Goal: Complete application form: Complete application form

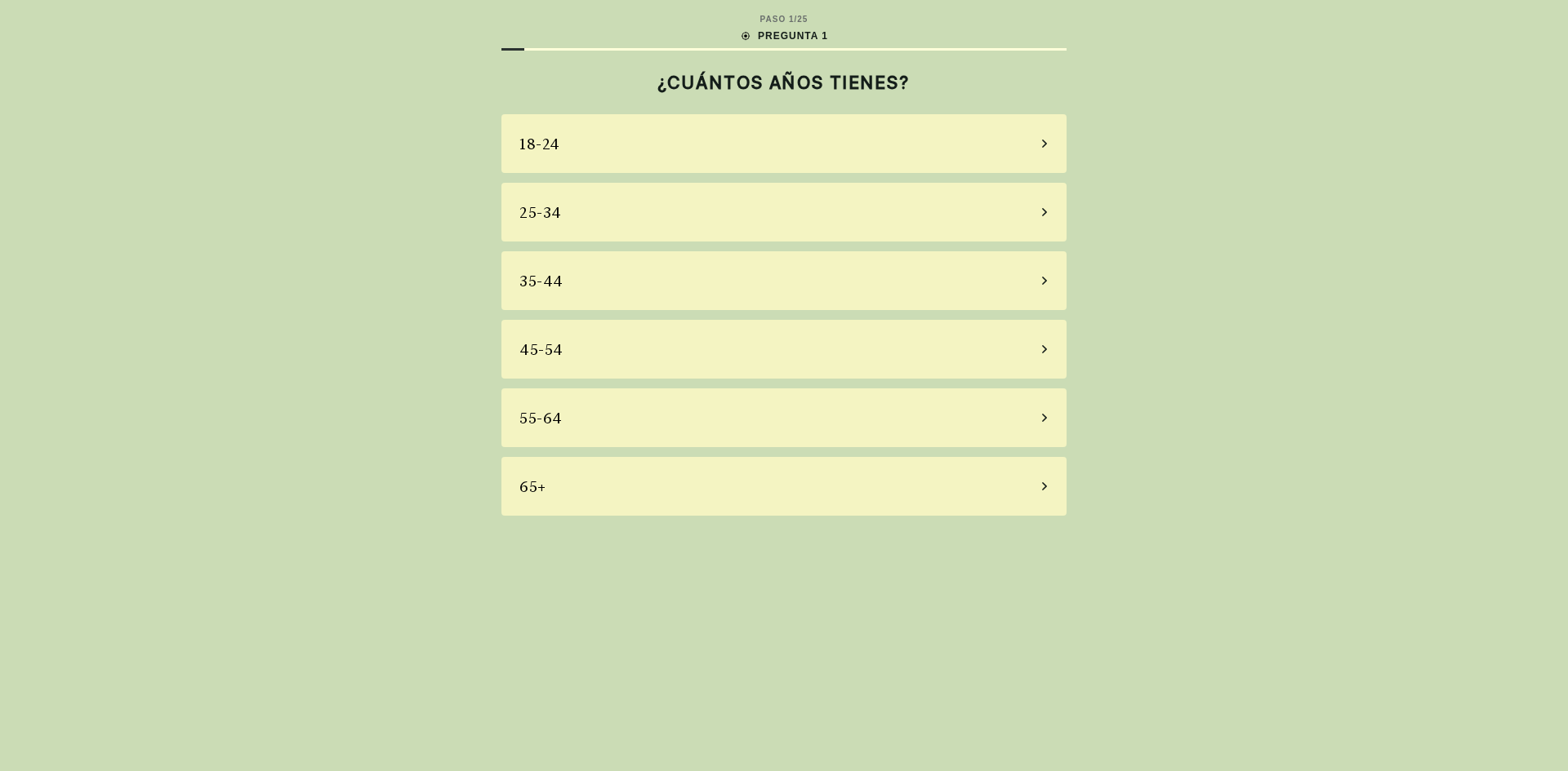
click at [1042, 417] on icon at bounding box center [1044, 418] width 8 height 14
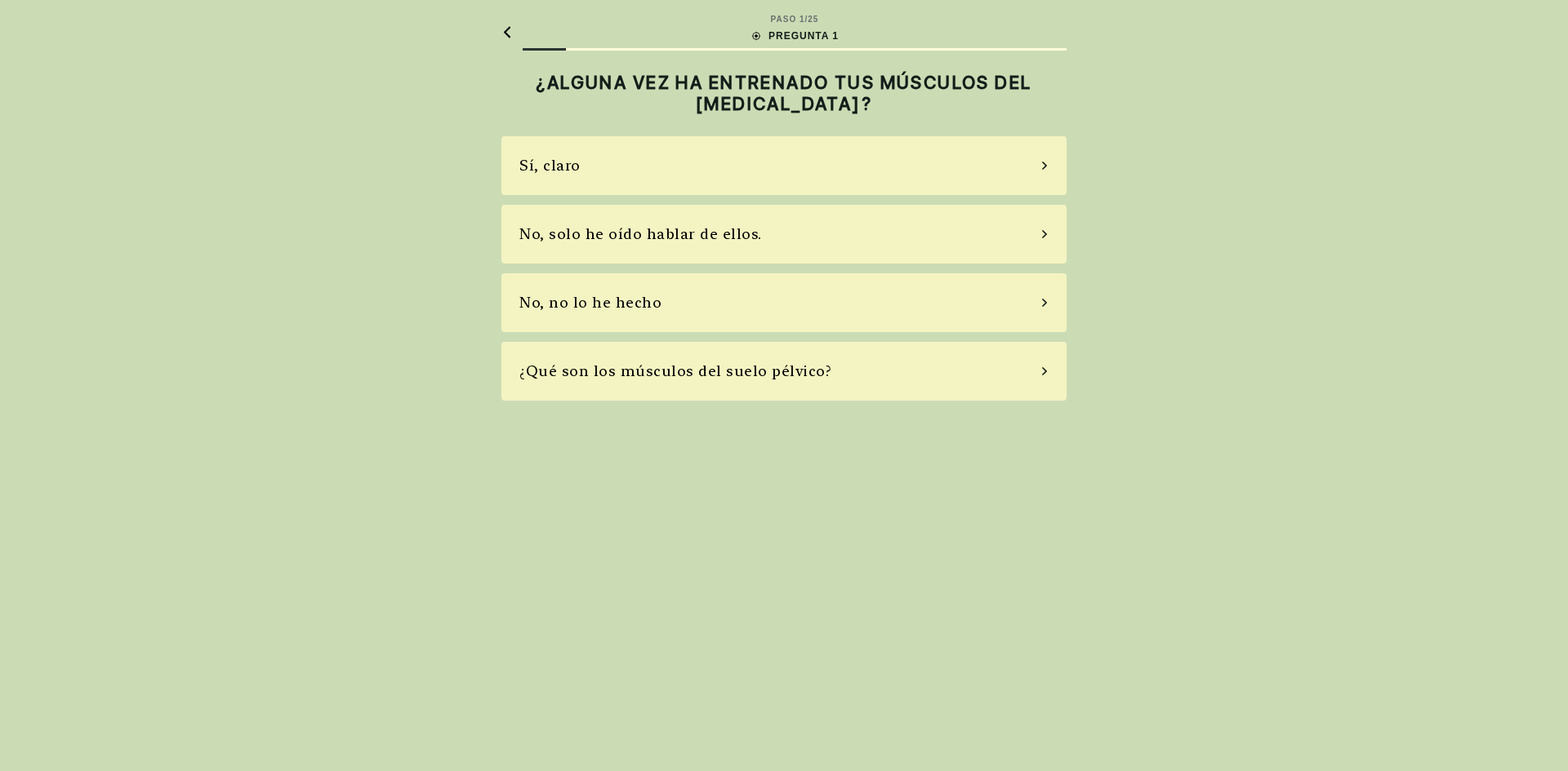
click at [1045, 304] on icon at bounding box center [1044, 303] width 5 height 8
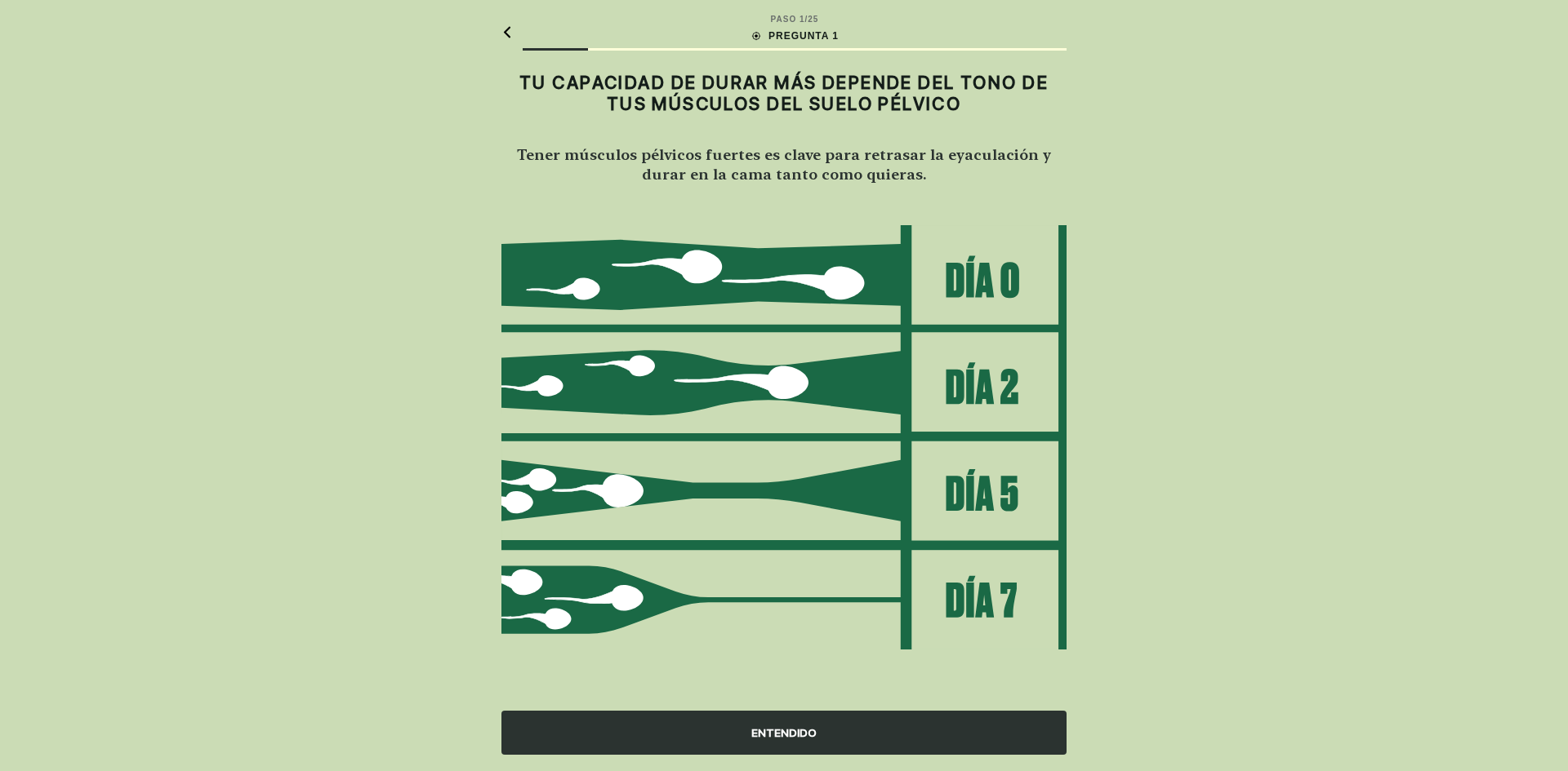
click at [784, 729] on font "ENTENDIDO" at bounding box center [784, 733] width 66 height 14
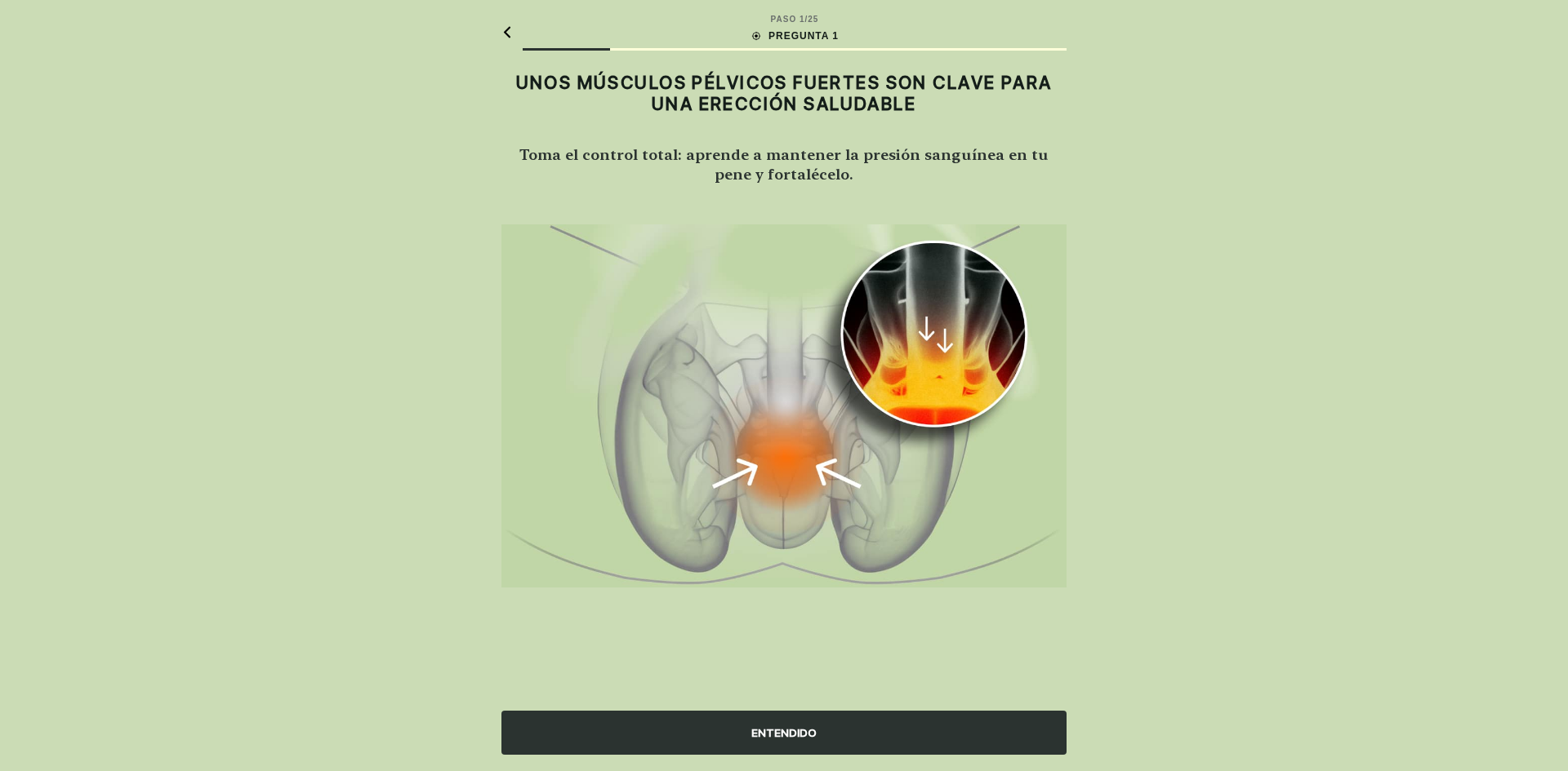
click at [784, 729] on font "ENTENDIDO" at bounding box center [784, 733] width 66 height 14
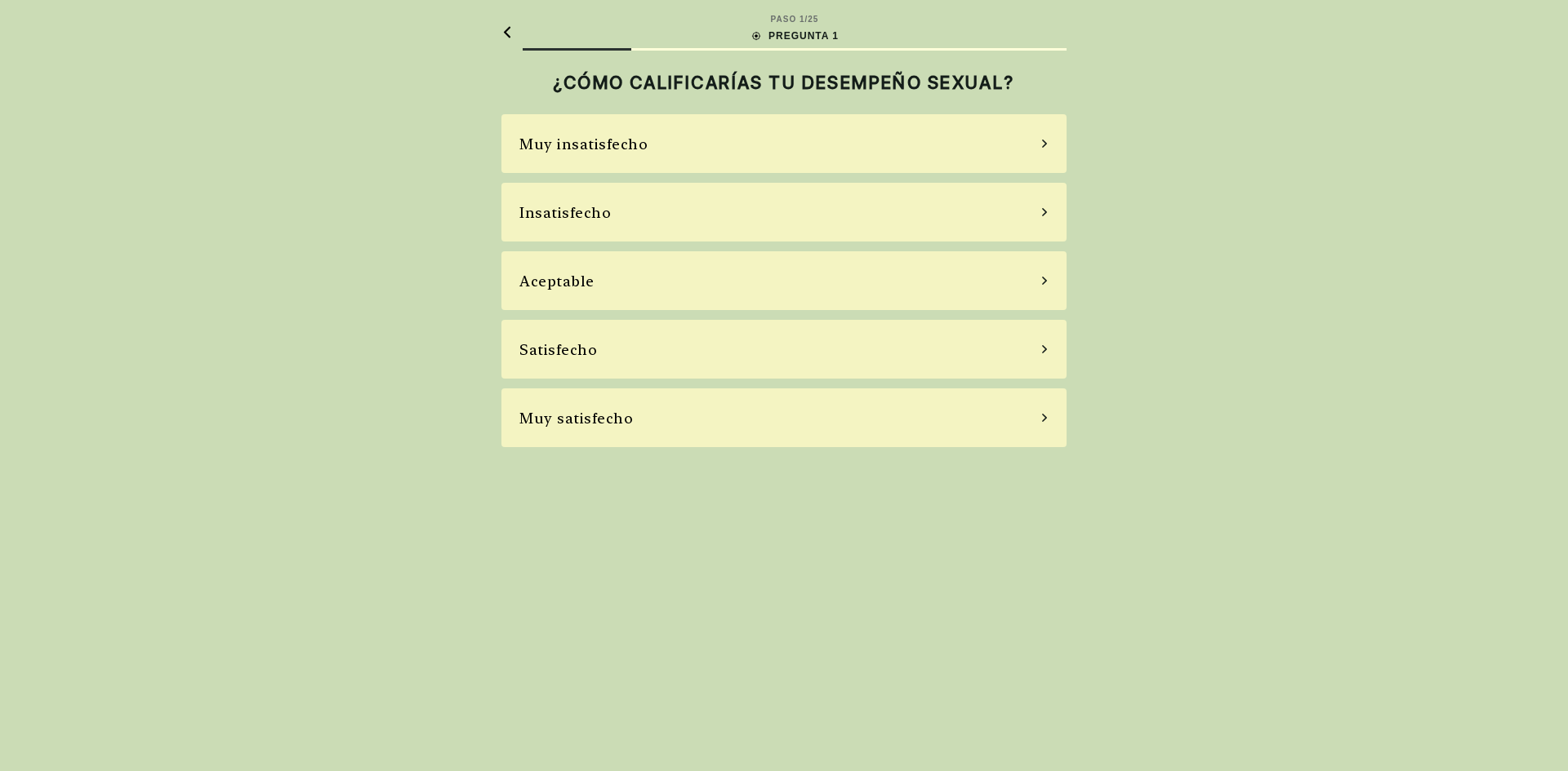
click at [1040, 208] on div "Insatisfecho" at bounding box center [783, 212] width 565 height 59
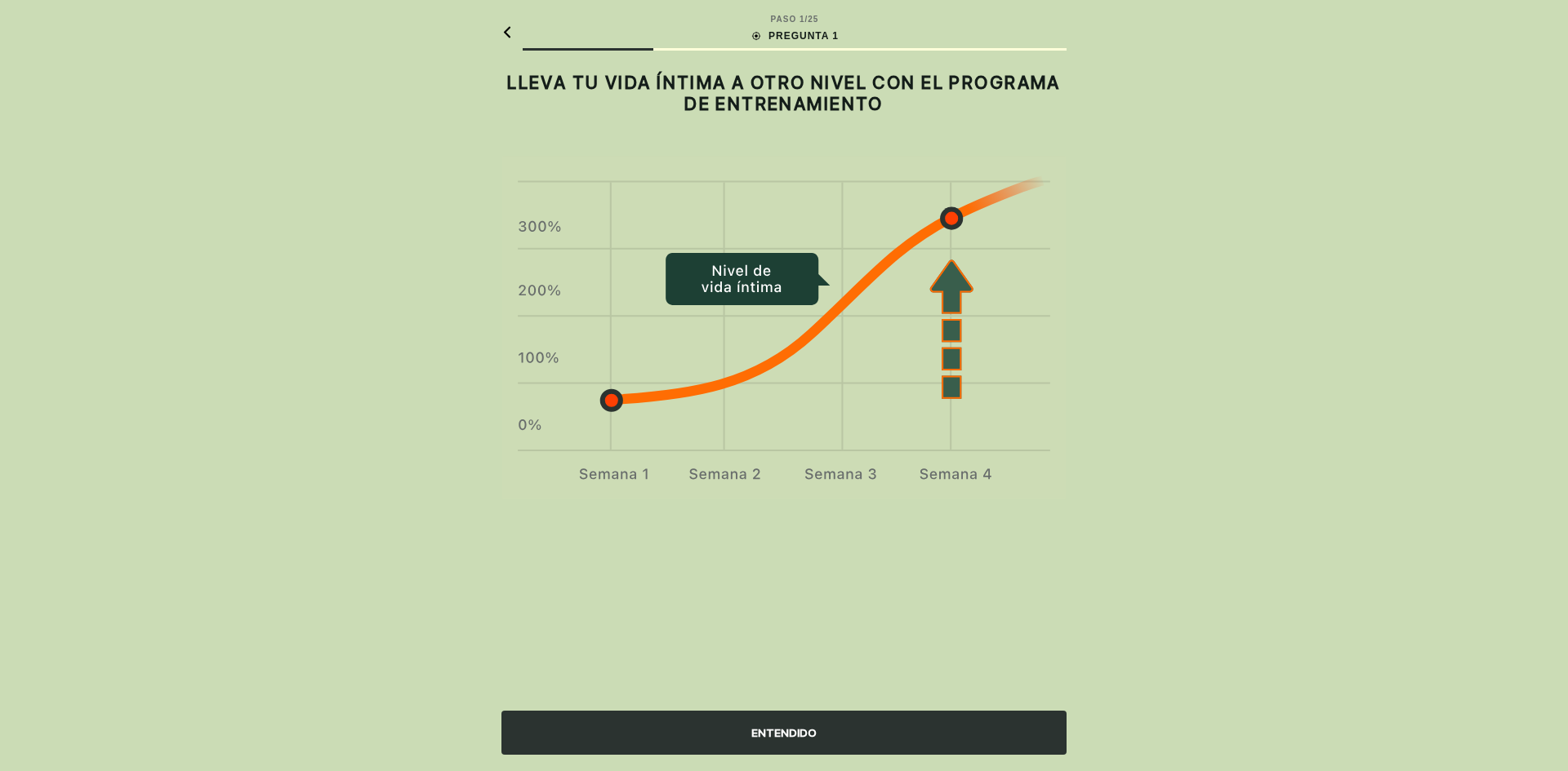
click at [767, 728] on font "ENTENDIDO" at bounding box center [784, 733] width 66 height 14
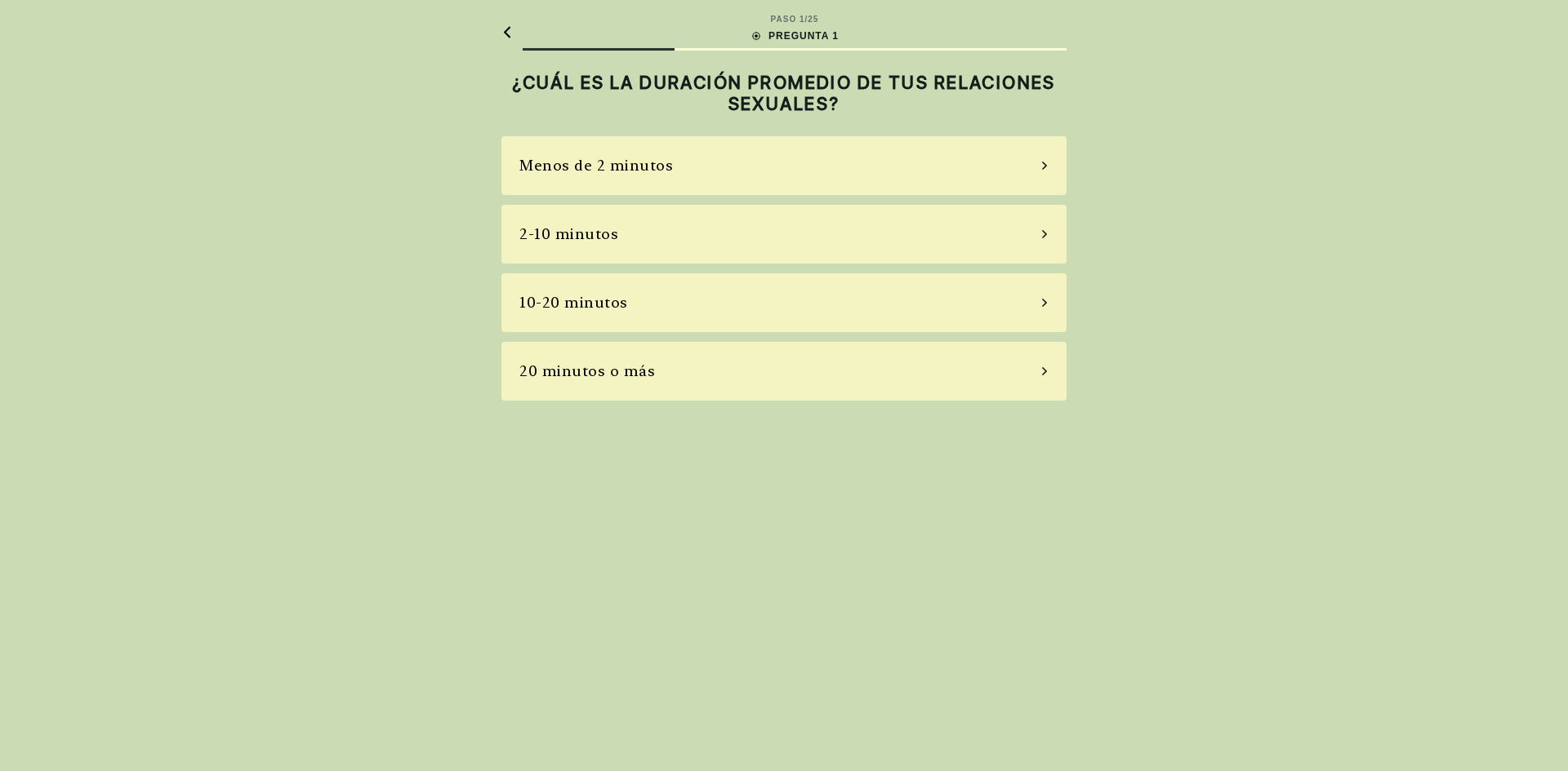
click at [1042, 229] on div "2-10 minutos" at bounding box center [783, 233] width 565 height 59
click at [1044, 293] on div "La mayoría de las veces" at bounding box center [783, 303] width 565 height 59
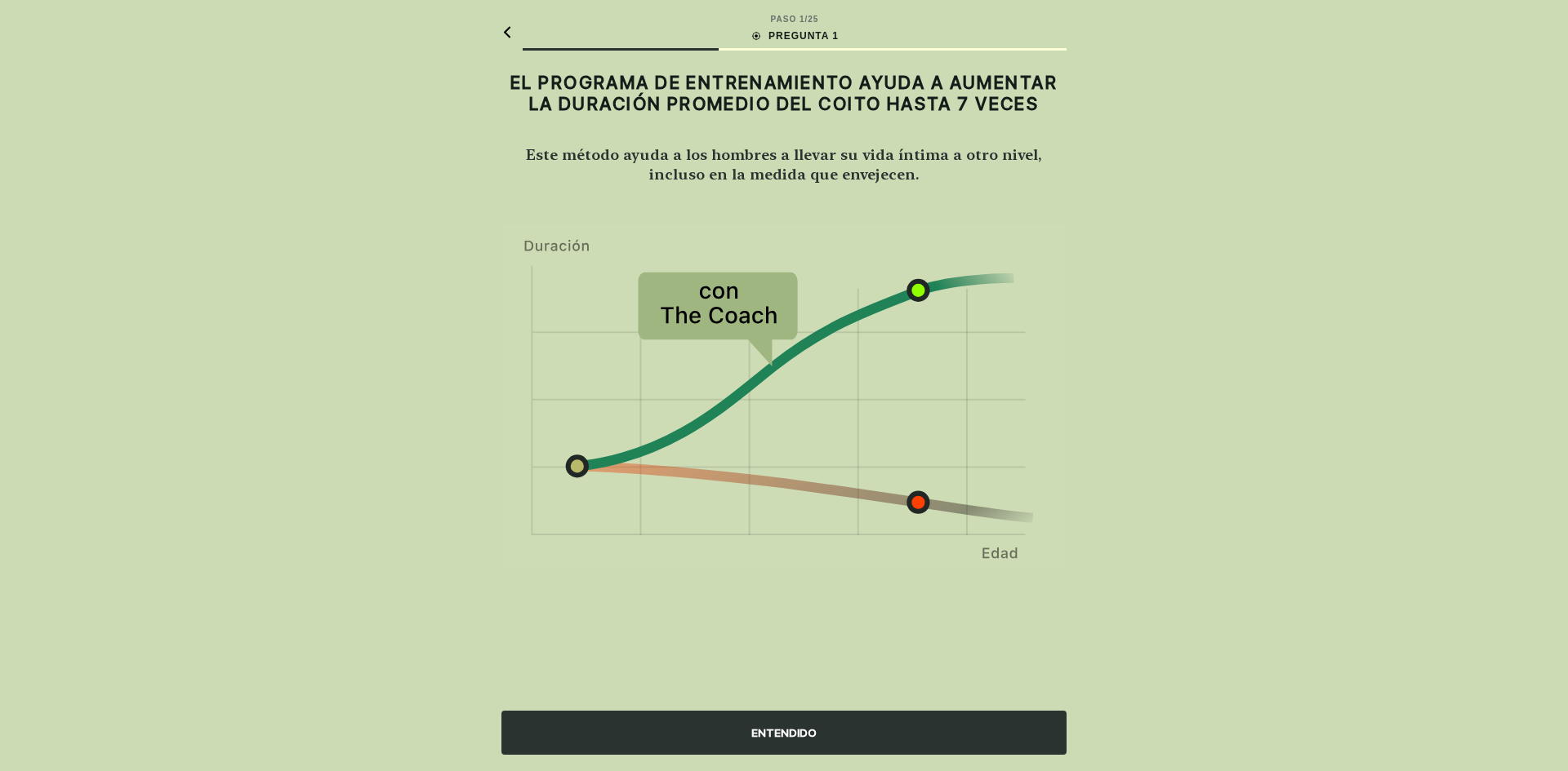
click at [791, 736] on font "ENTENDIDO" at bounding box center [784, 733] width 66 height 14
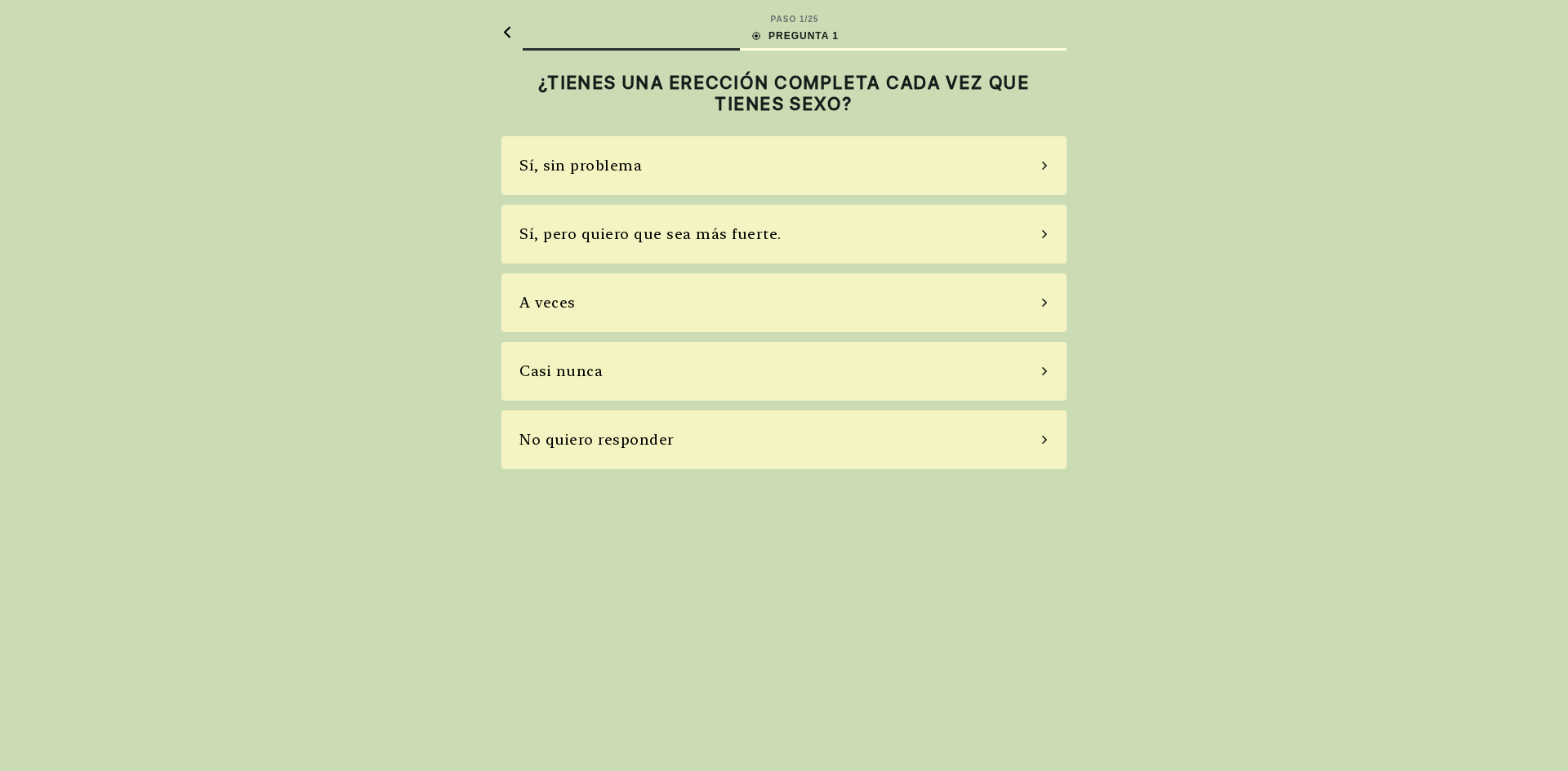
click at [1053, 299] on div "A veces" at bounding box center [783, 303] width 565 height 59
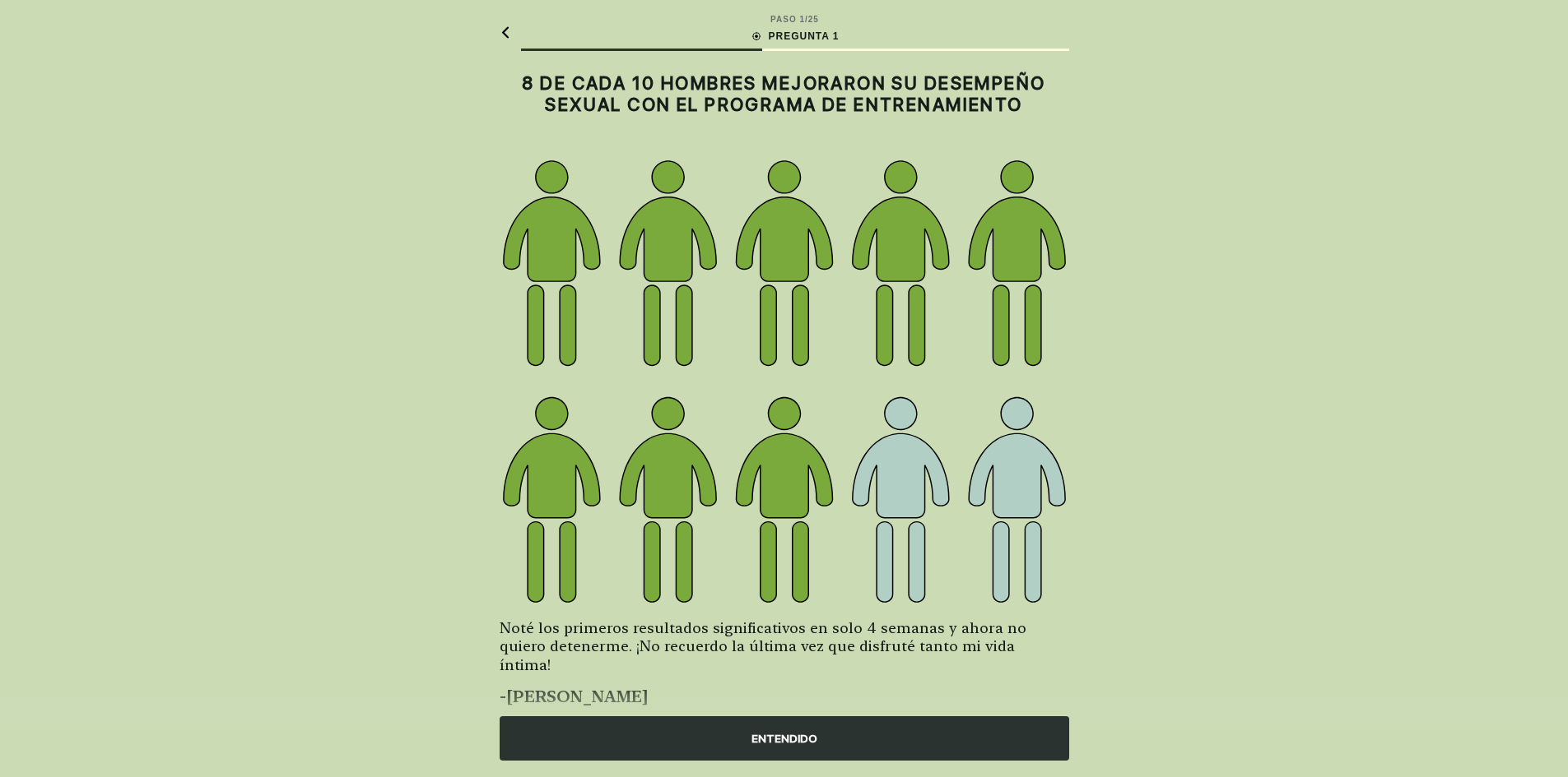
scroll to position [22, 0]
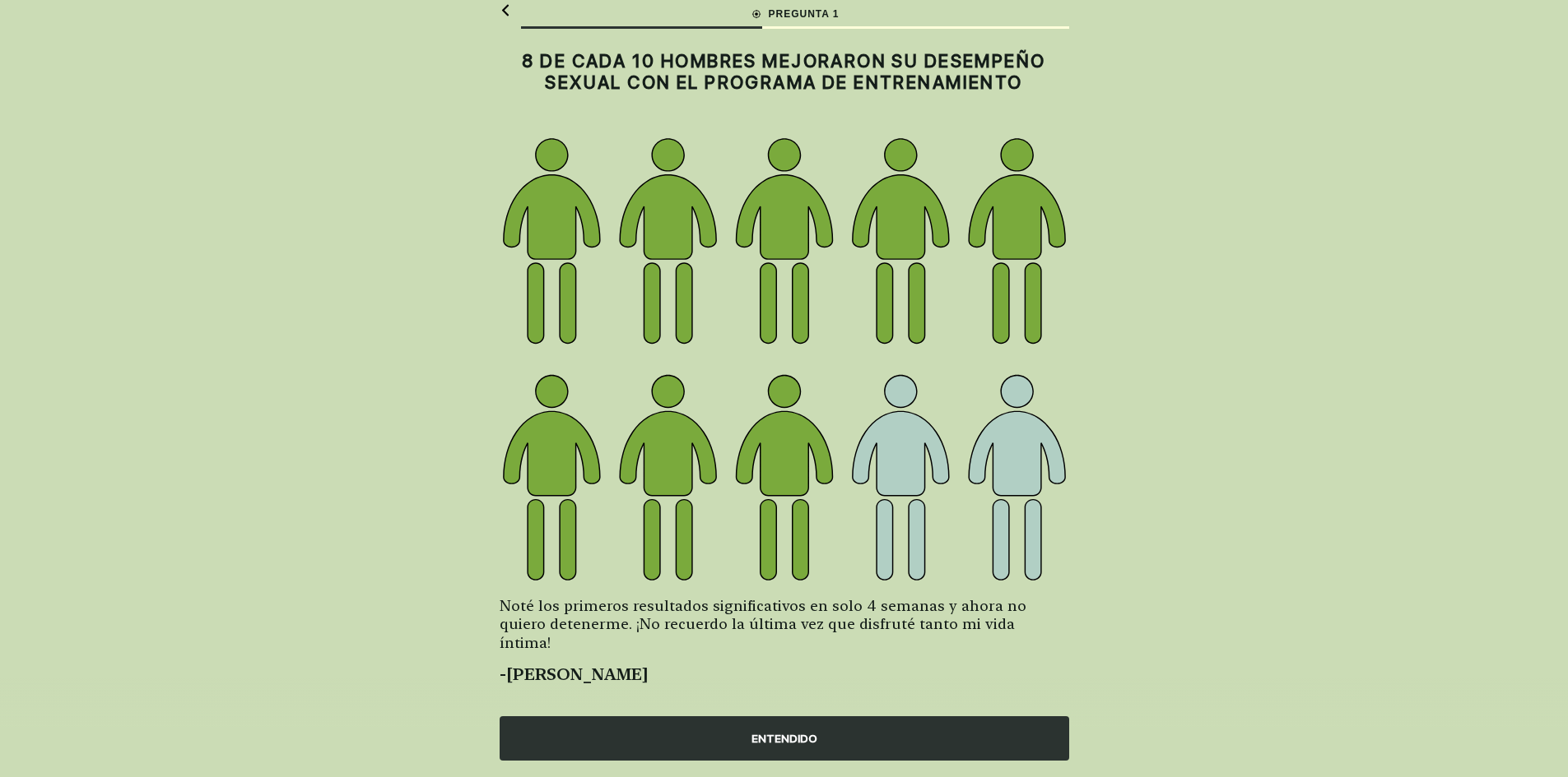
click at [814, 733] on font "ENTENDIDO" at bounding box center [784, 739] width 66 height 14
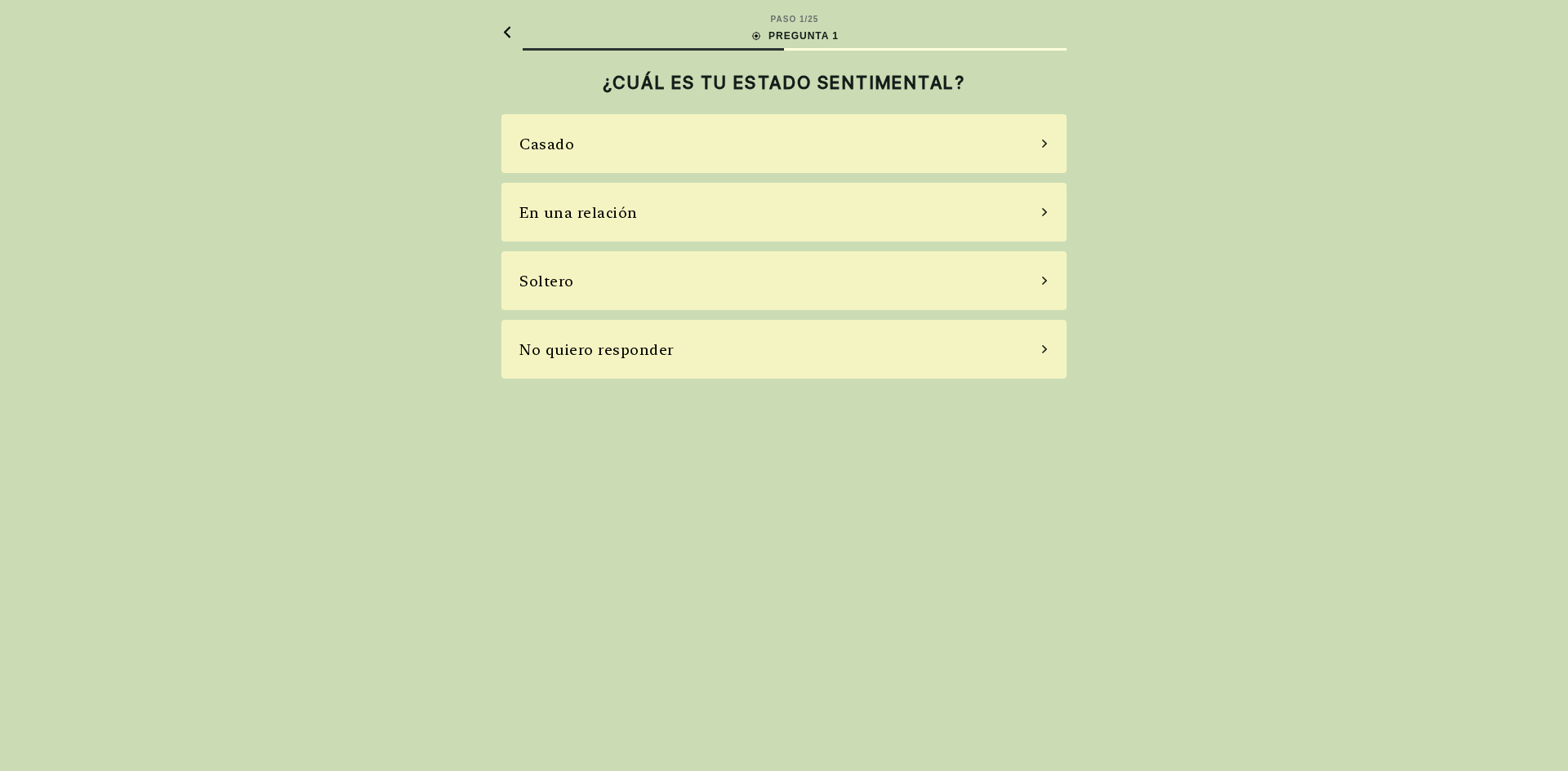
click at [1049, 210] on div "En una relación" at bounding box center [783, 212] width 565 height 59
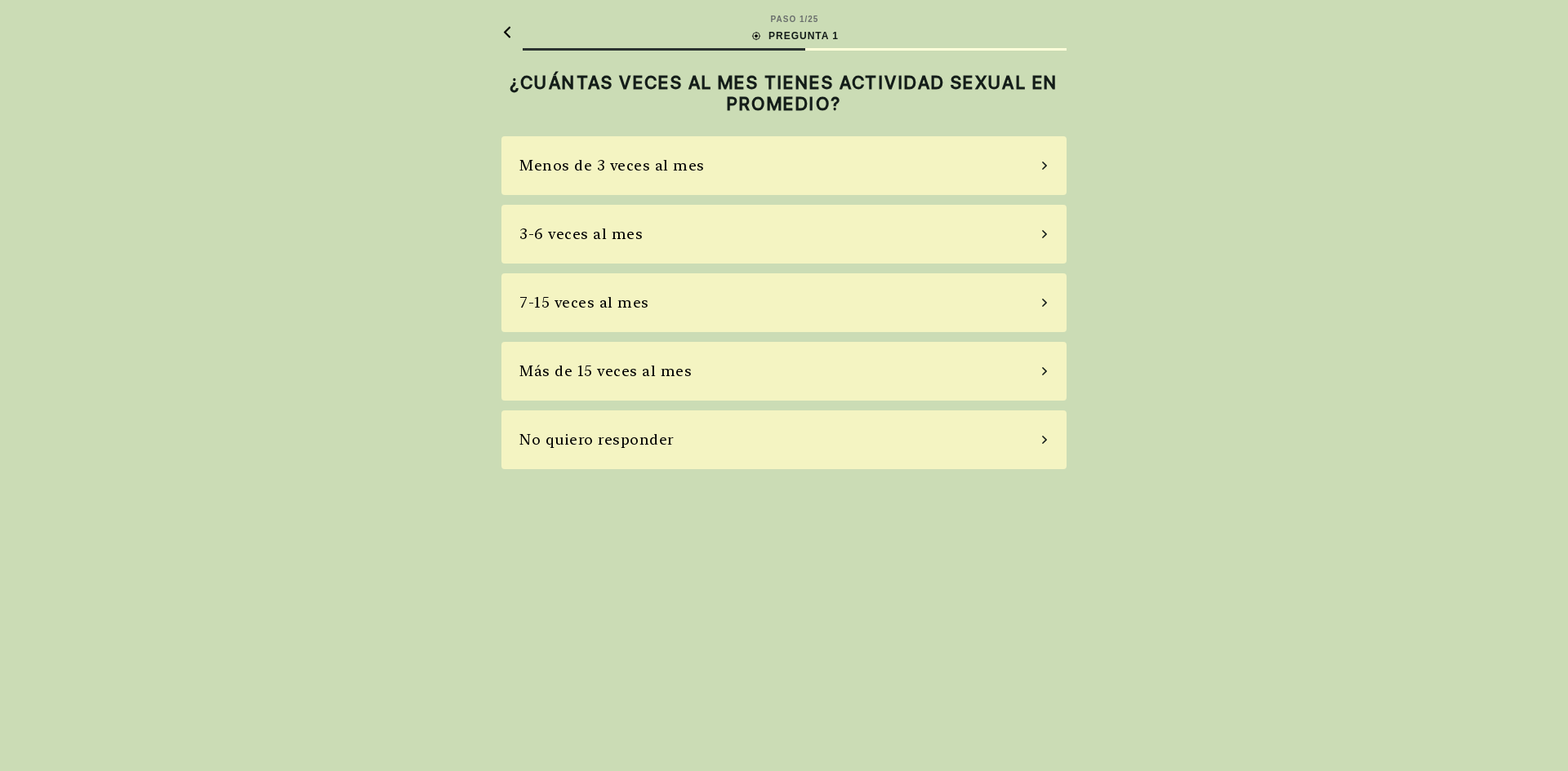
click at [1048, 231] on icon at bounding box center [1044, 234] width 8 height 14
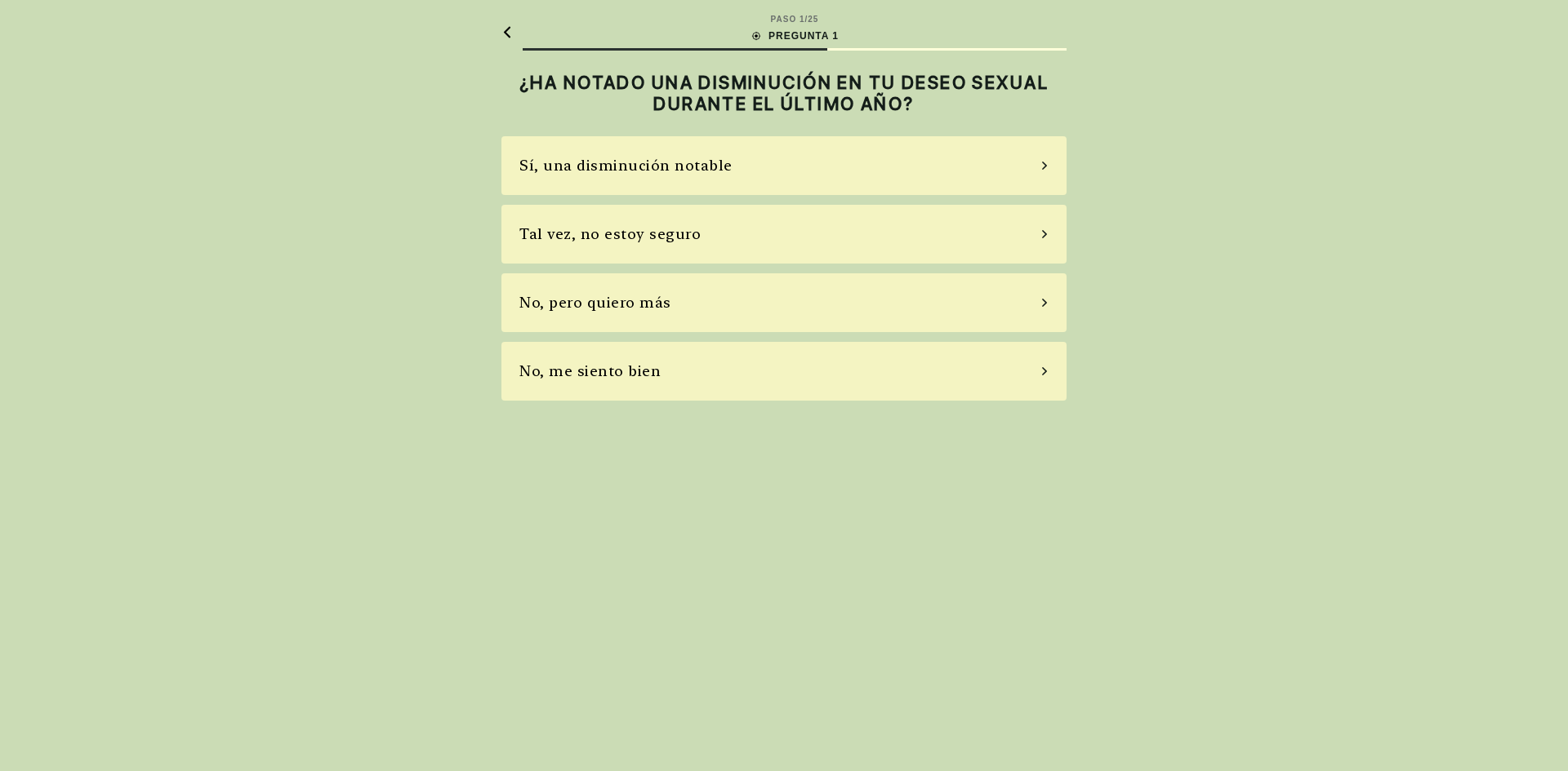
click at [1049, 228] on div "Tal vez, no estoy seguro" at bounding box center [783, 233] width 565 height 59
click at [1049, 227] on div "Sí, use pastillas de vez en cuando" at bounding box center [783, 233] width 565 height 59
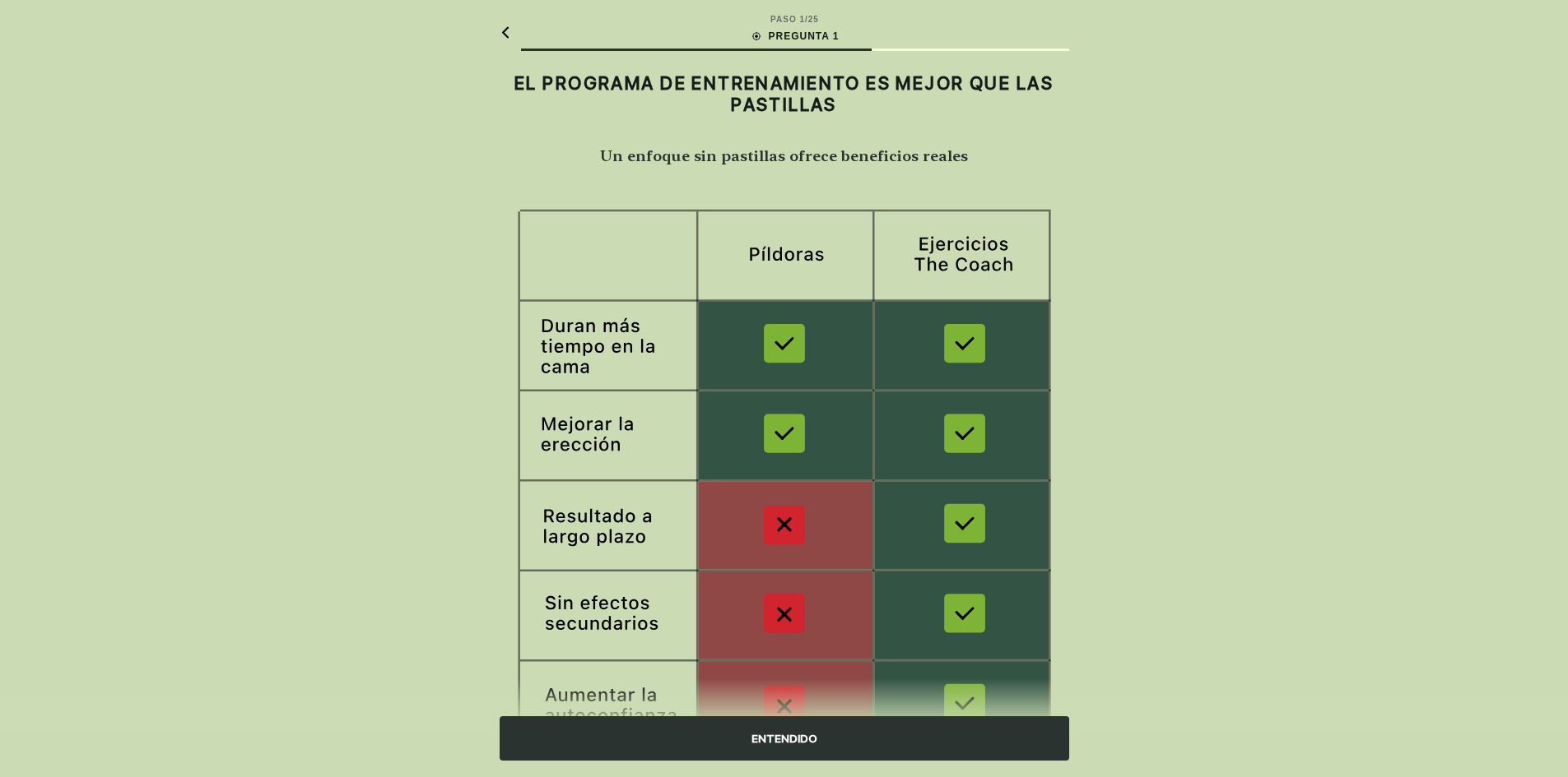
click at [752, 723] on div "ENTENDIDO" at bounding box center [784, 738] width 569 height 44
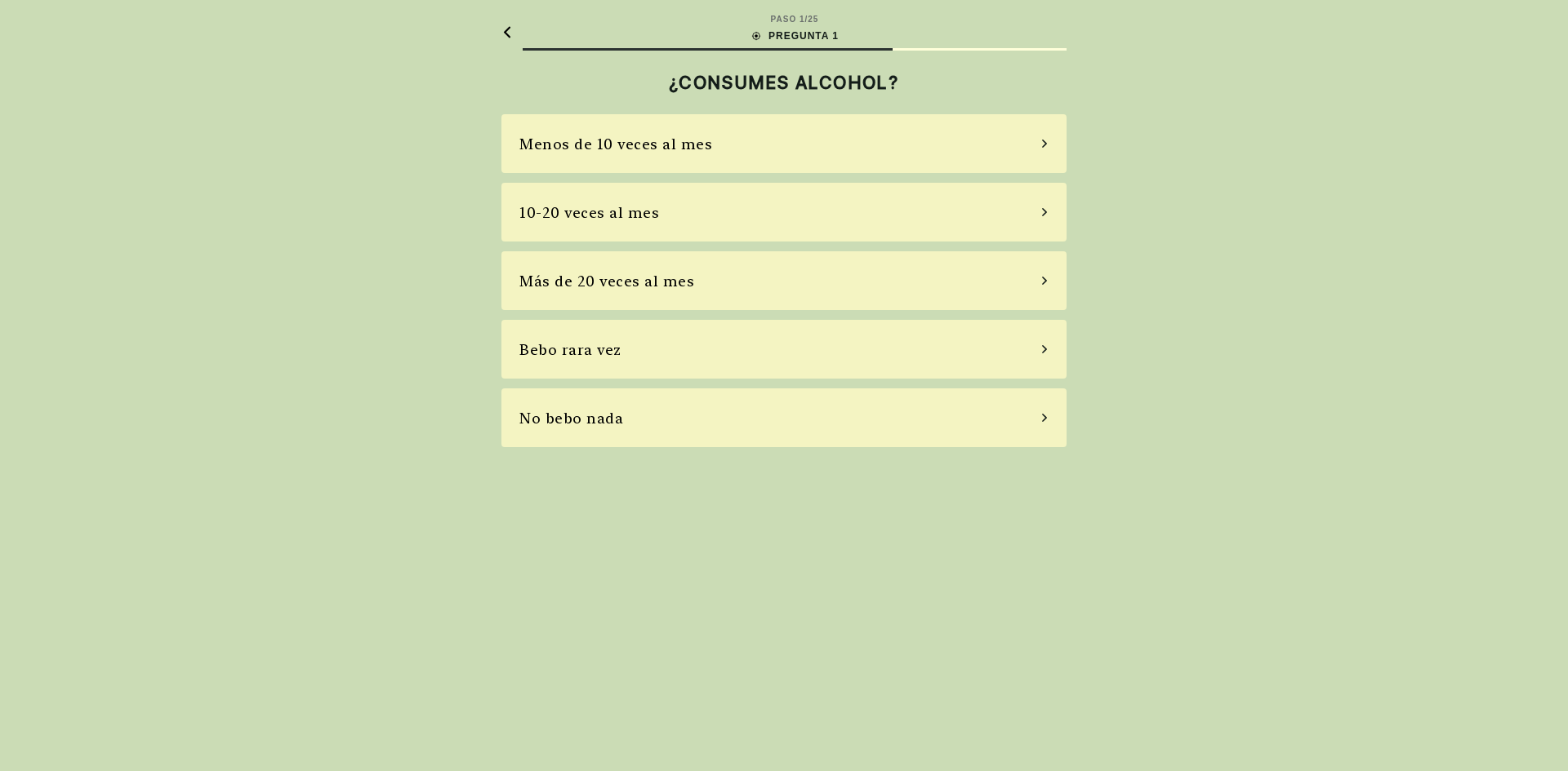
click at [1045, 343] on div "Bebo rara vez" at bounding box center [783, 349] width 565 height 59
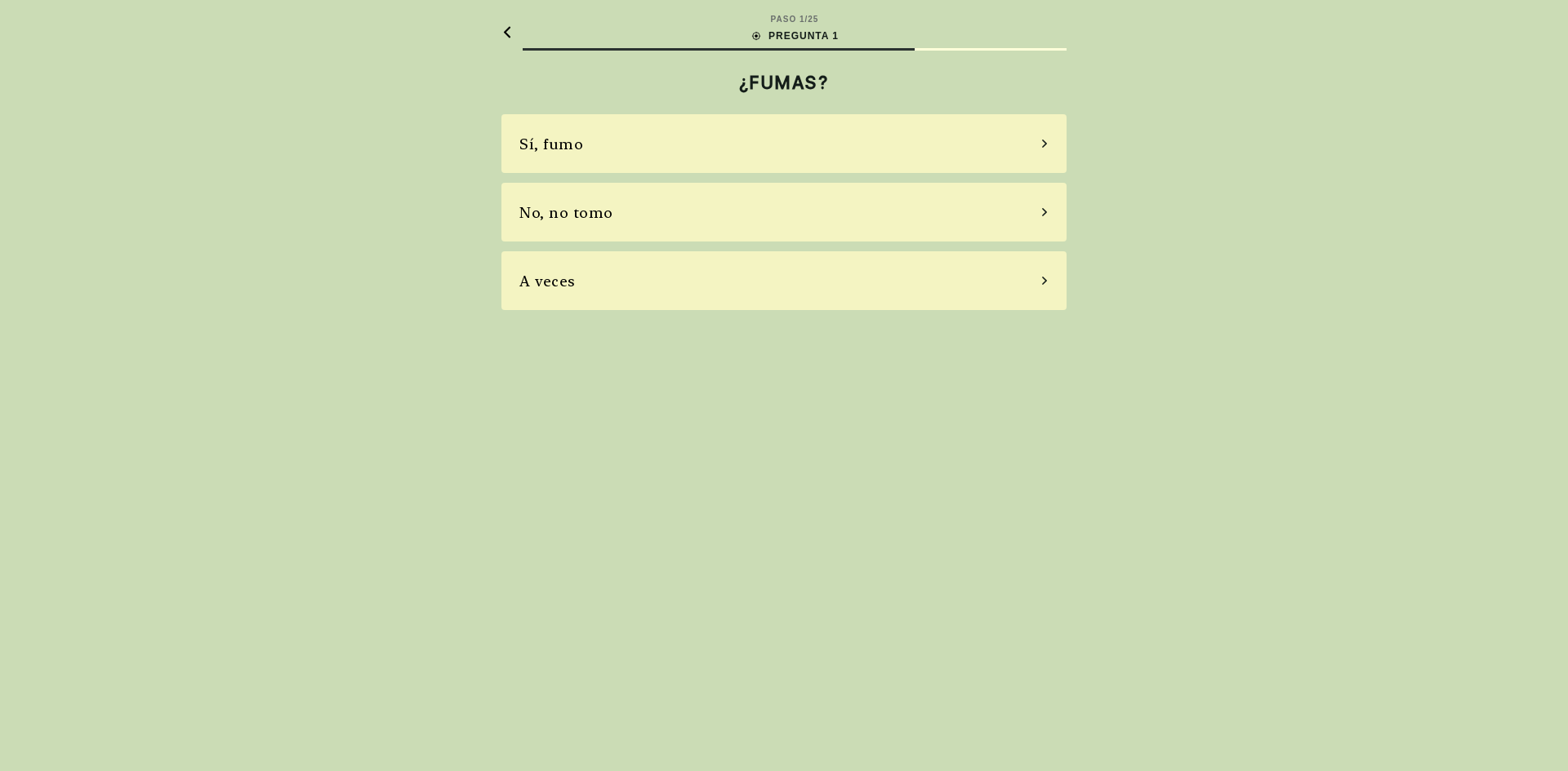
click at [1037, 209] on div "No, no tomo" at bounding box center [783, 212] width 565 height 59
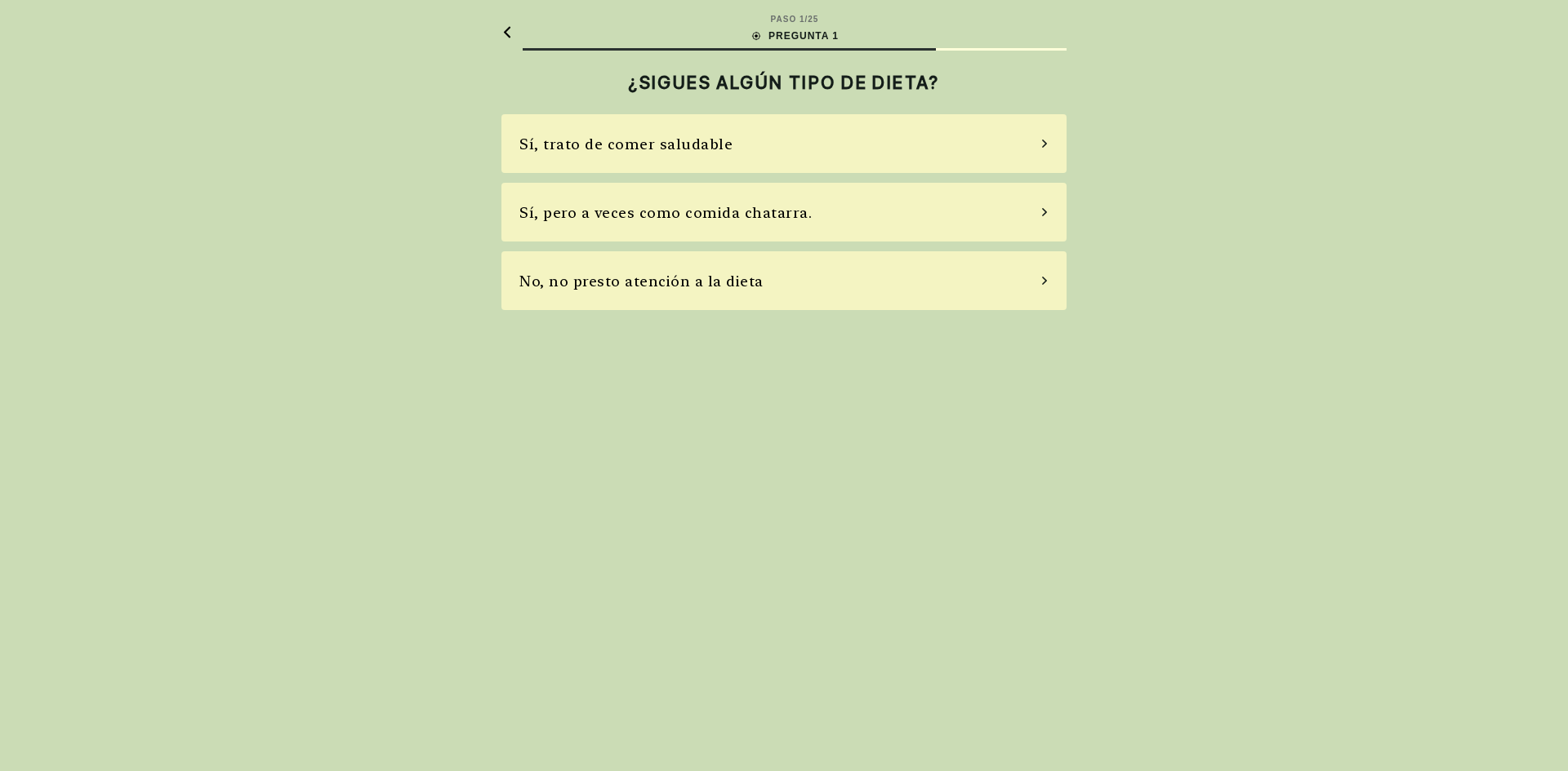
click at [1048, 280] on icon at bounding box center [1044, 281] width 8 height 14
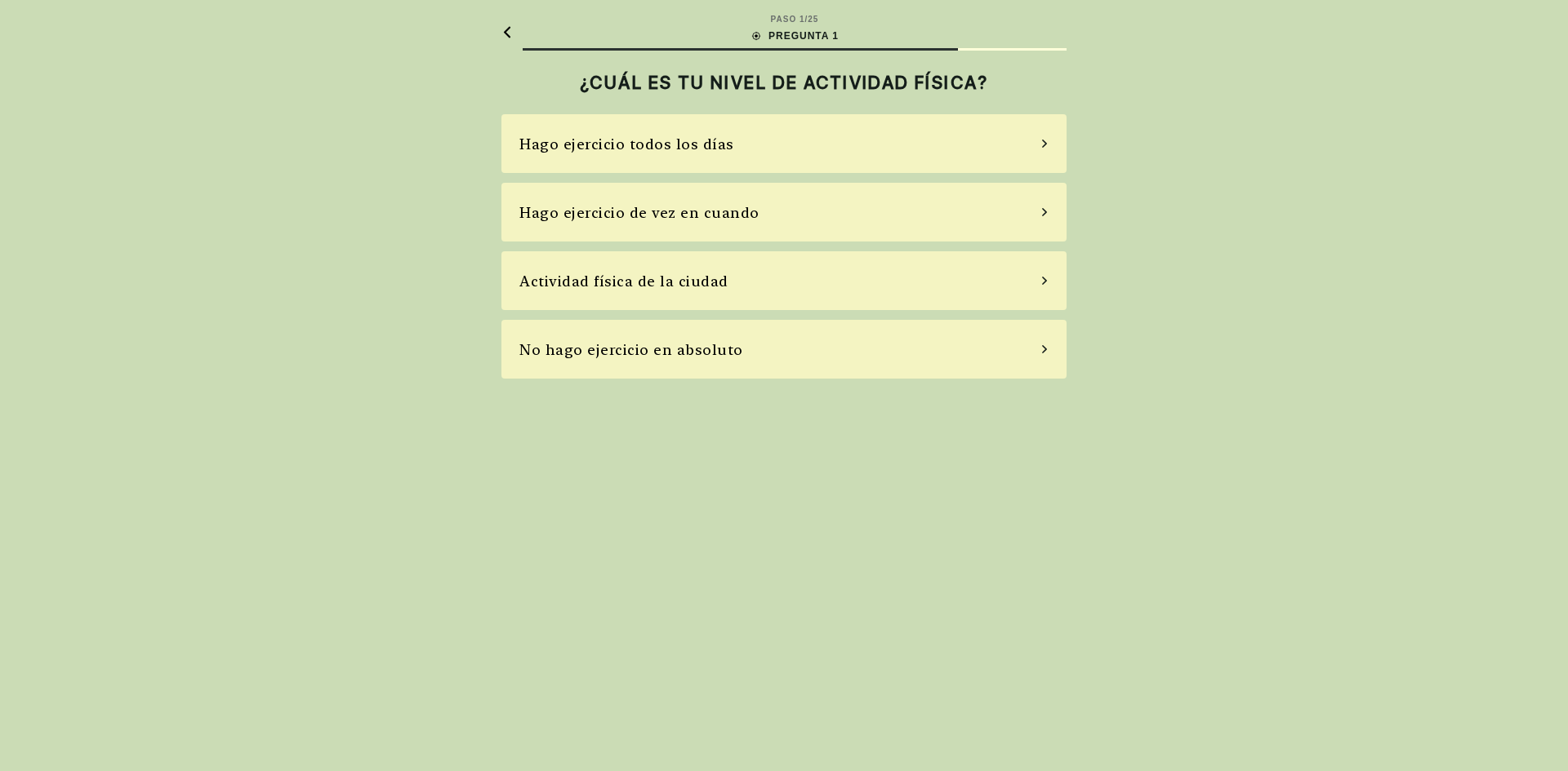
click at [1045, 281] on icon at bounding box center [1044, 280] width 5 height 8
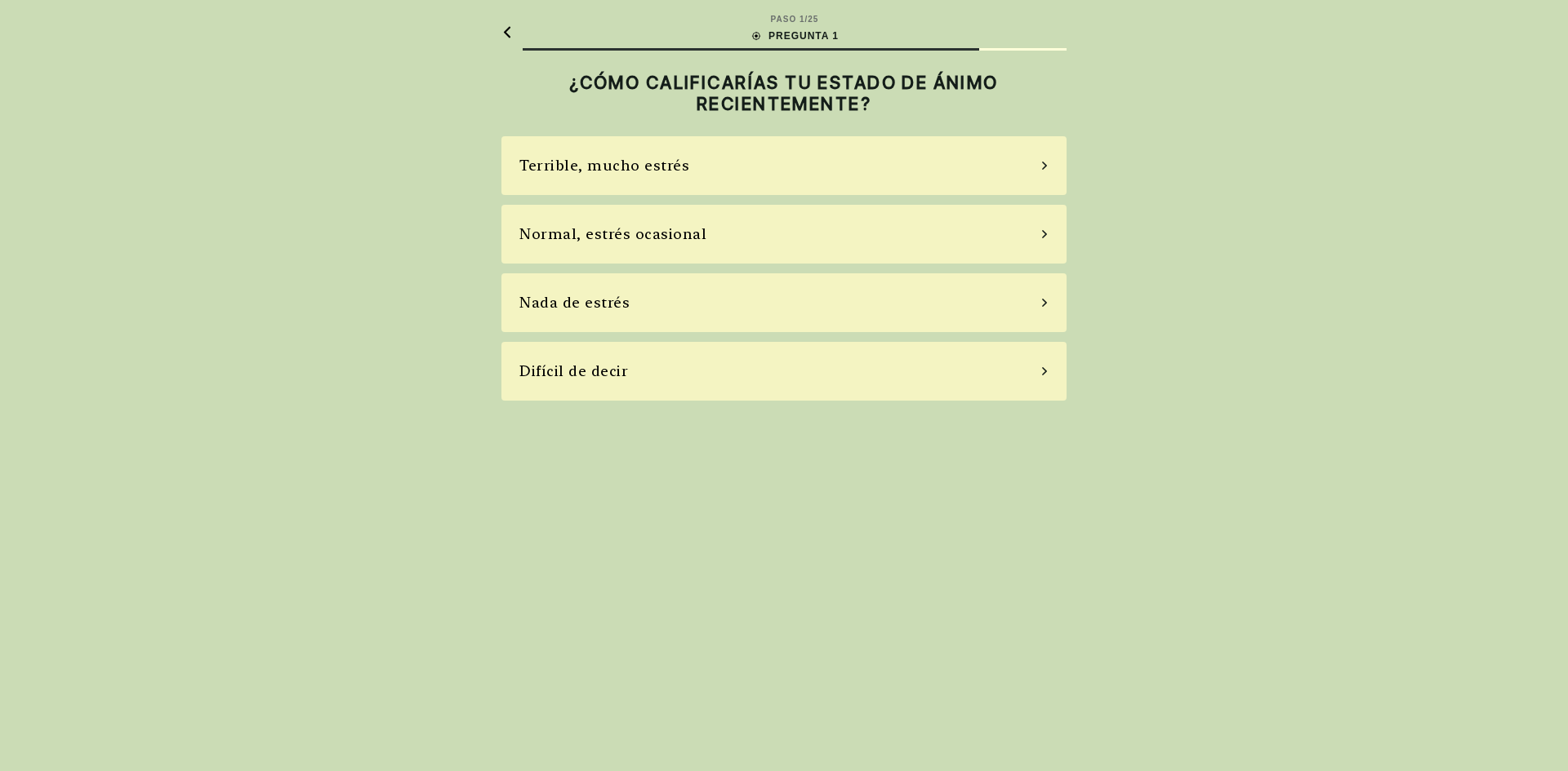
click at [1044, 224] on div "Normal, estrés ocasional" at bounding box center [783, 233] width 565 height 59
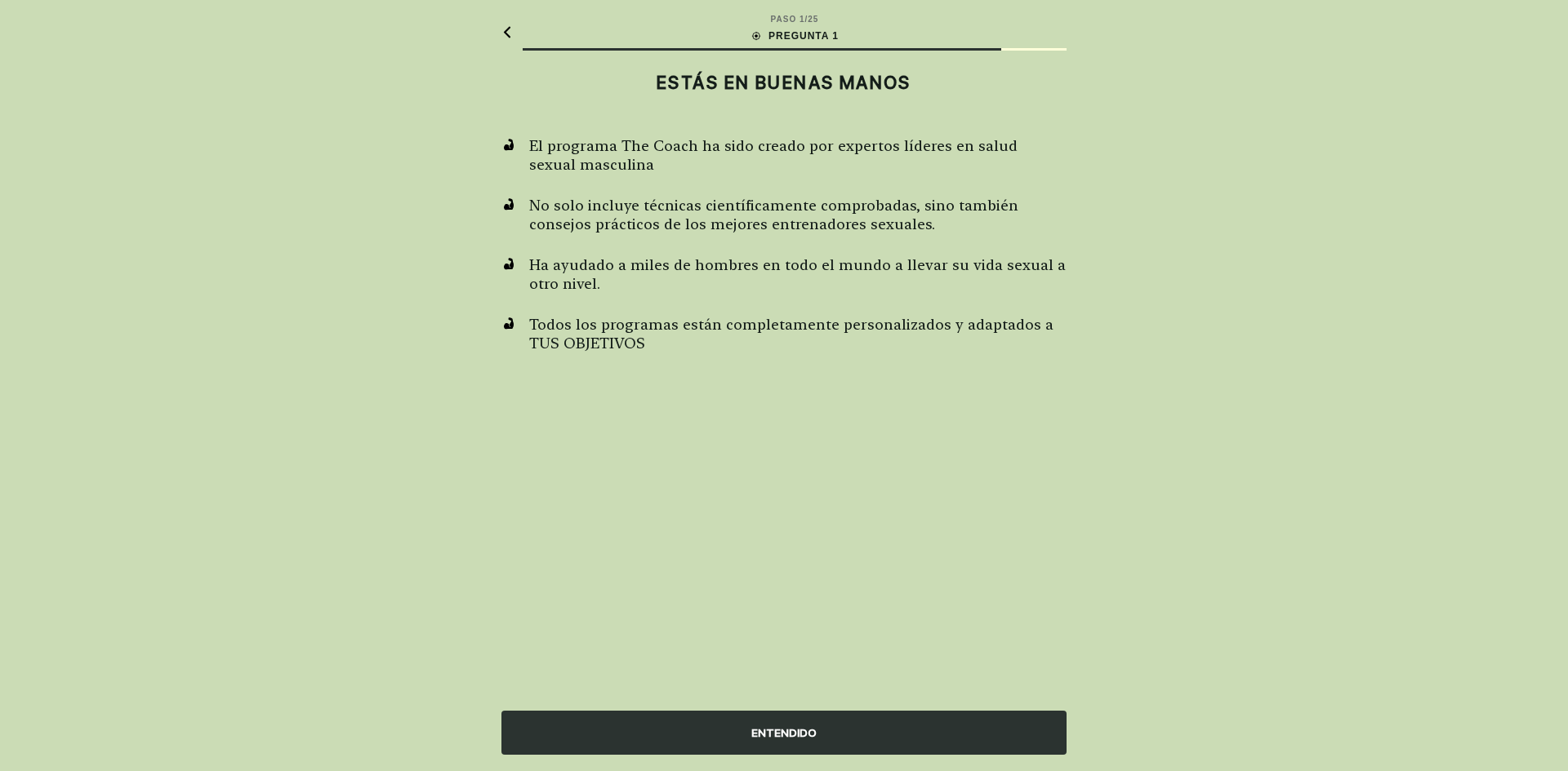
click at [784, 725] on font "ENTENDIDO" at bounding box center [784, 733] width 66 height 17
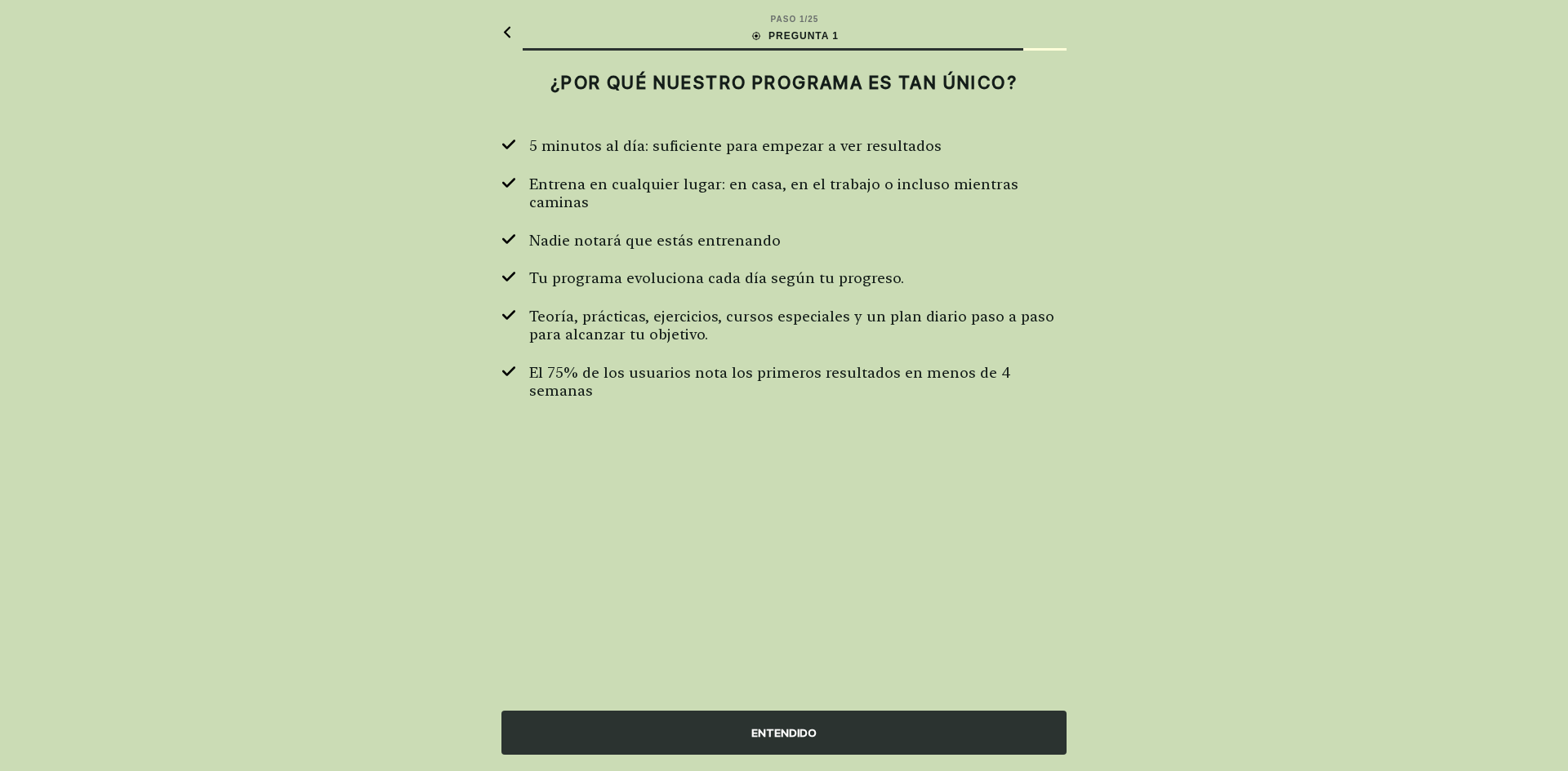
click at [784, 723] on div "ENTENDIDO" at bounding box center [783, 732] width 565 height 44
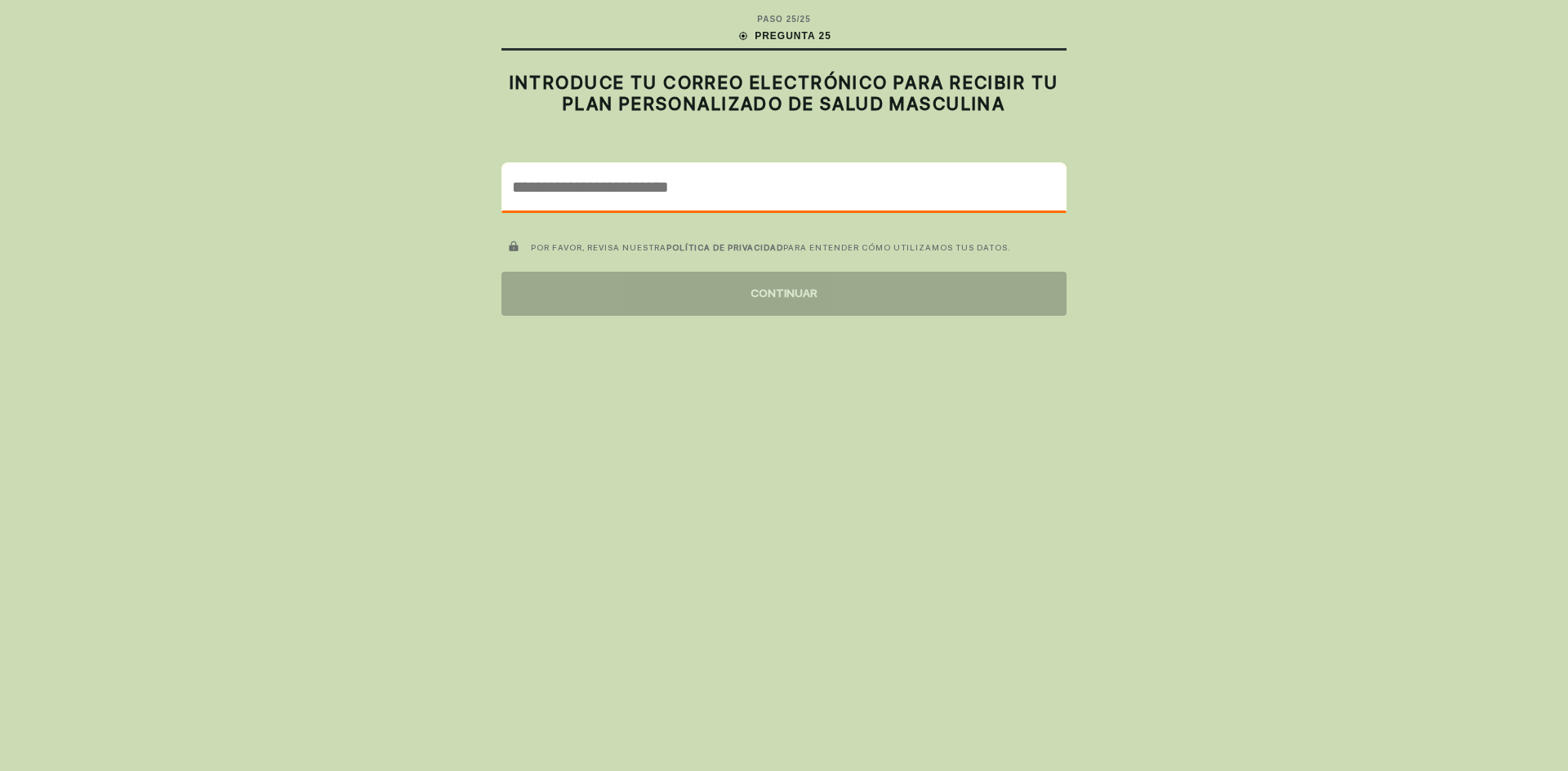
click at [734, 199] on input "email" at bounding box center [783, 186] width 563 height 48
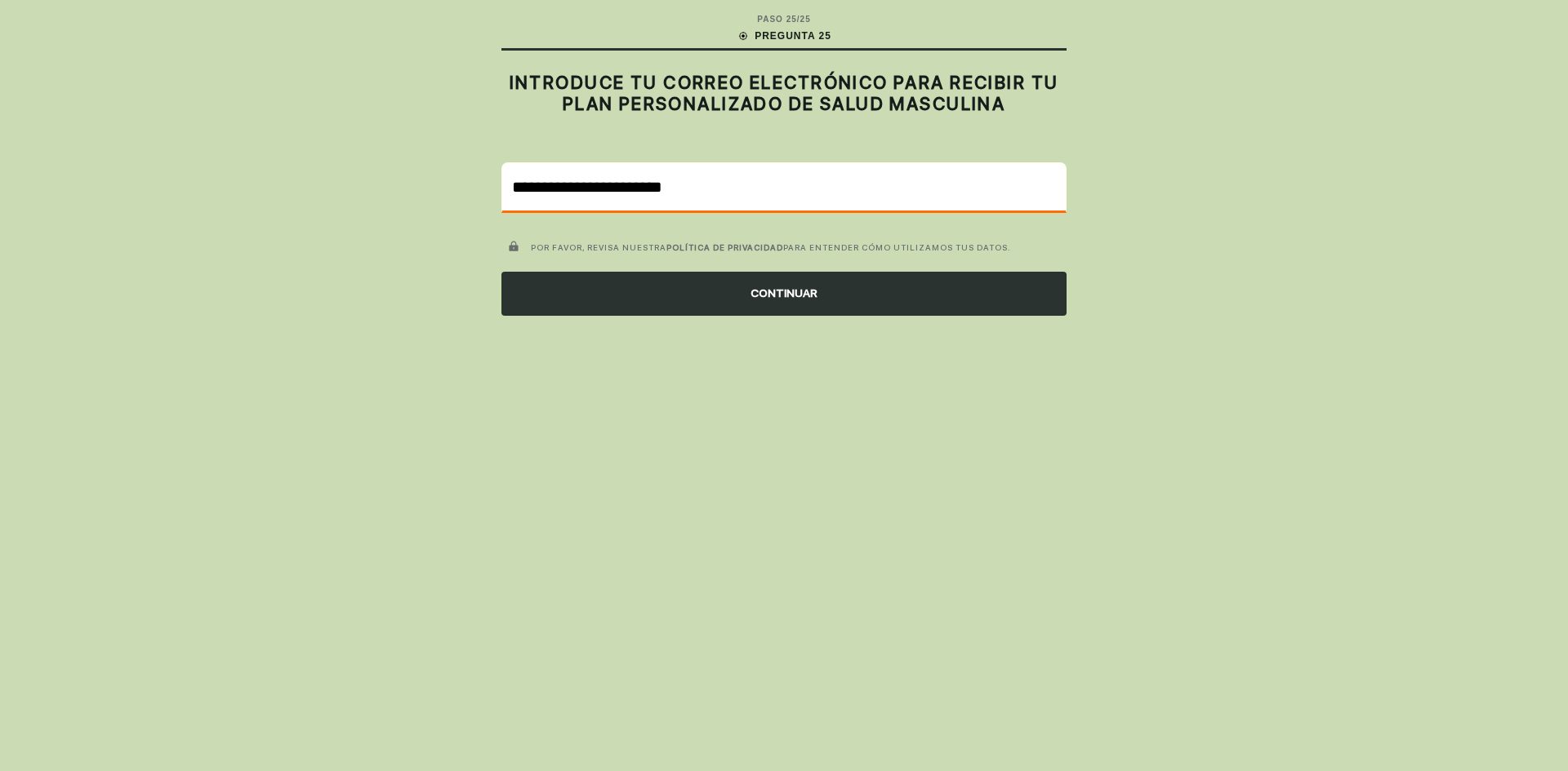
type input "**********"
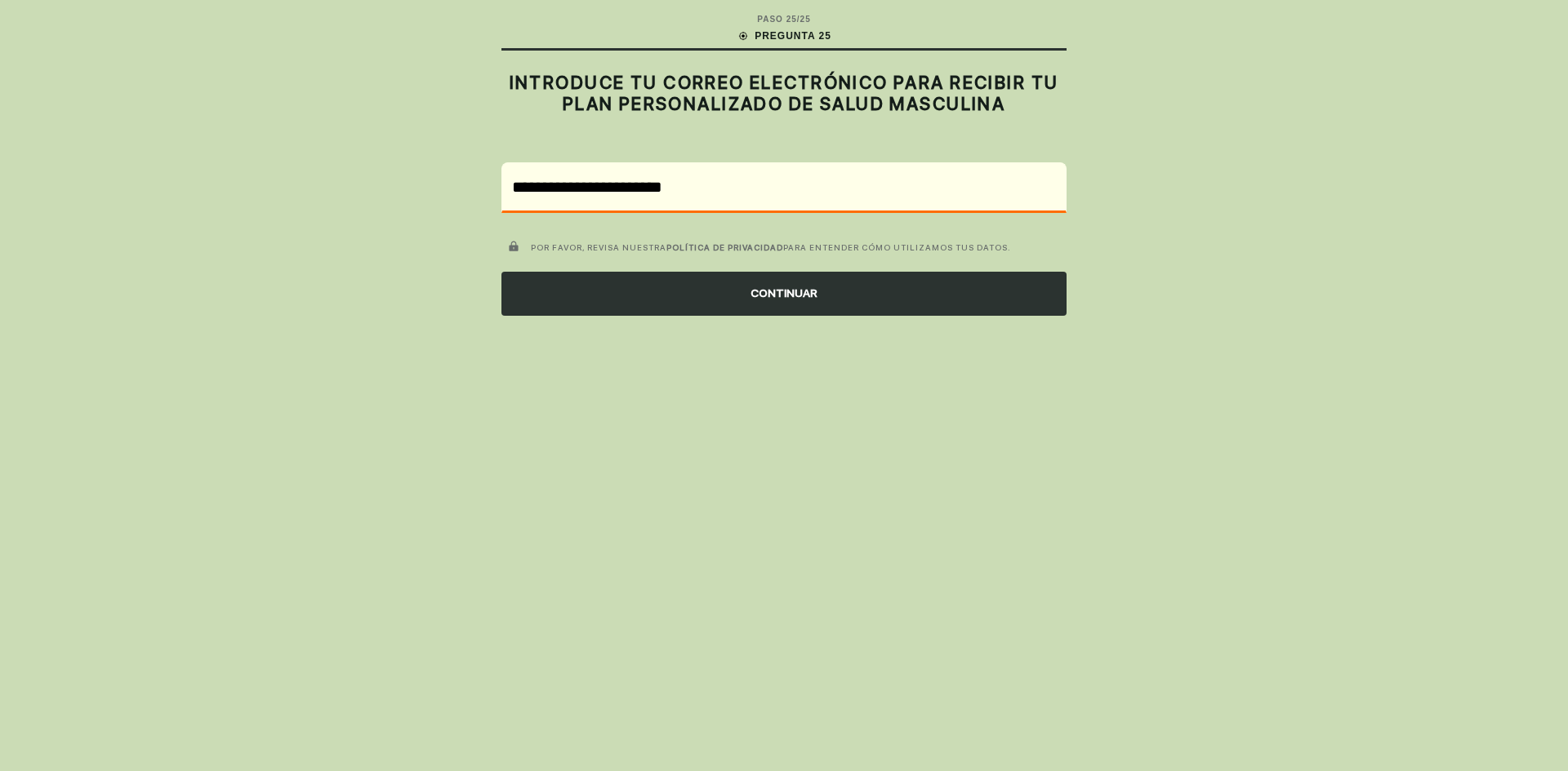
click at [784, 283] on div "CONTINUAR" at bounding box center [783, 294] width 565 height 44
